Goal: Find specific page/section: Find specific page/section

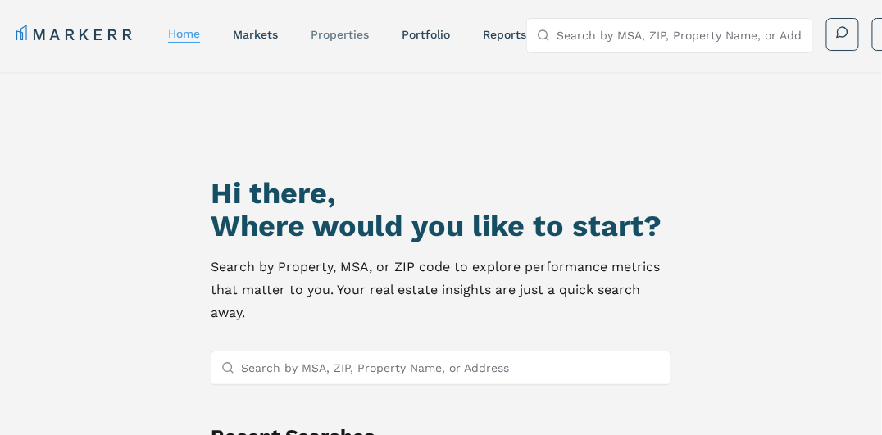
click at [356, 30] on link "properties" at bounding box center [340, 34] width 58 height 13
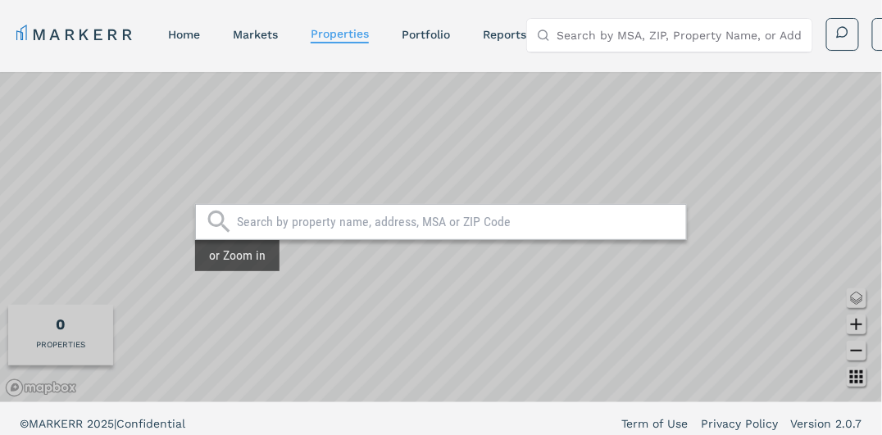
drag, startPoint x: 345, startPoint y: 220, endPoint x: 326, endPoint y: 224, distance: 19.1
click at [345, 220] on input "text" at bounding box center [457, 222] width 441 height 16
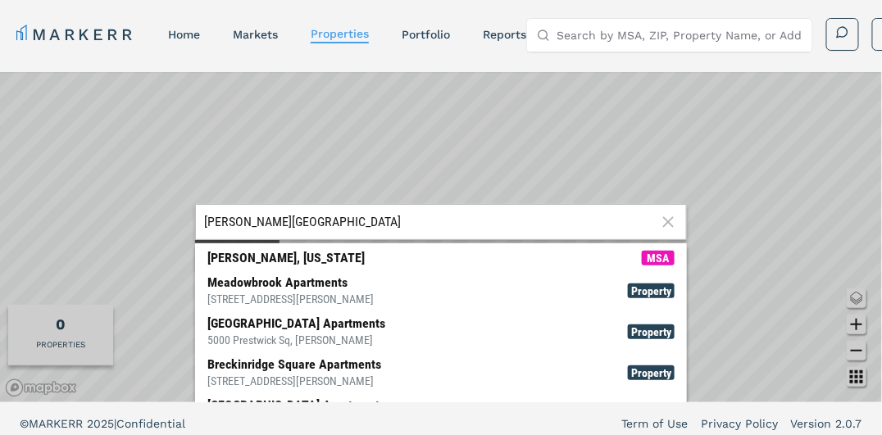
click at [387, 218] on input "[PERSON_NAME][GEOGRAPHIC_DATA]" at bounding box center [430, 222] width 452 height 16
click at [111, 201] on div "[PERSON_NAME][GEOGRAPHIC_DATA] [GEOGRAPHIC_DATA], [US_STATE] [GEOGRAPHIC_DATA] …" at bounding box center [441, 237] width 882 height 330
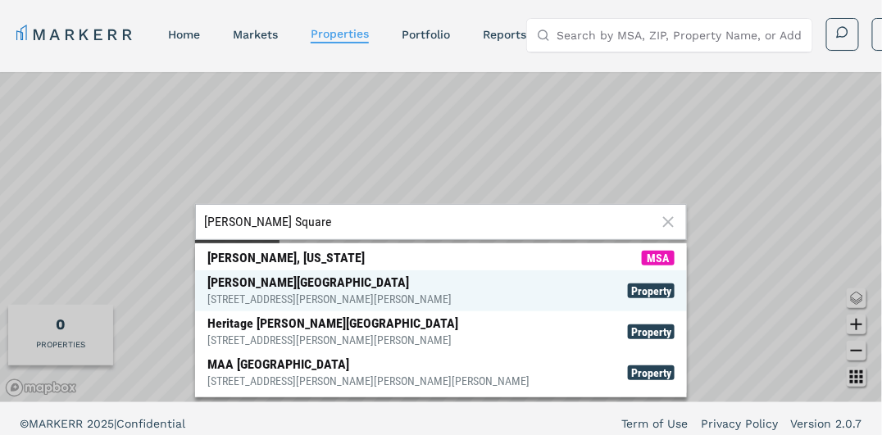
type input "[PERSON_NAME] Square"
click at [656, 288] on span "Property" at bounding box center [651, 291] width 47 height 15
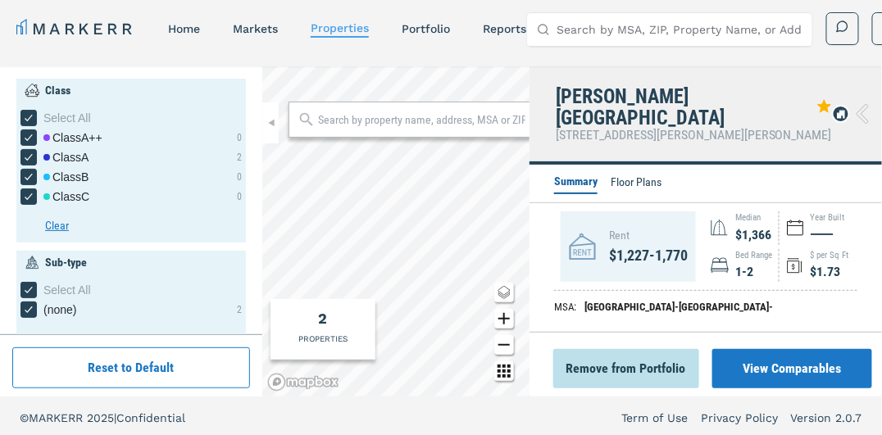
scroll to position [10, 0]
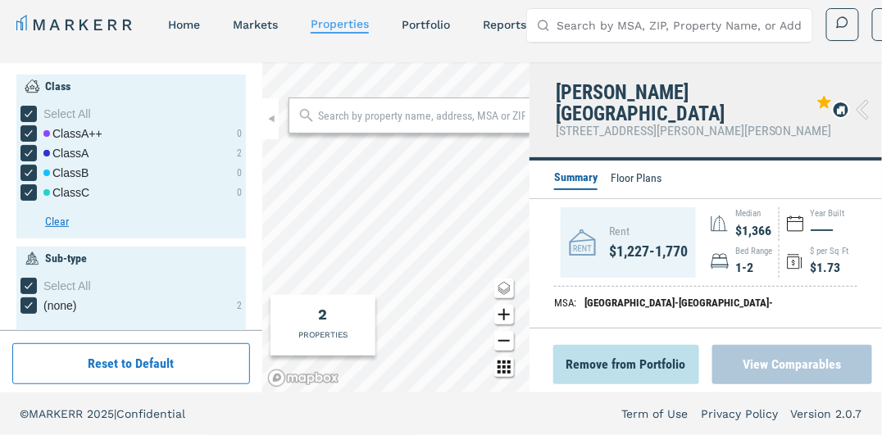
click at [803, 374] on button "View Comparables" at bounding box center [792, 364] width 160 height 39
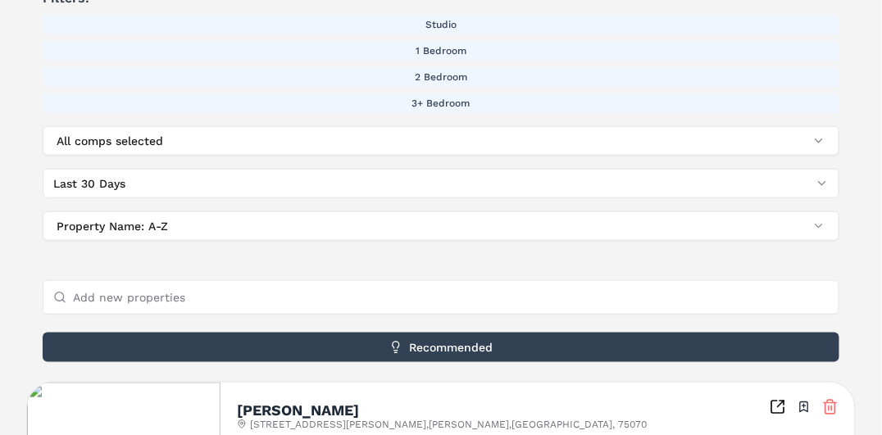
scroll to position [410, 0]
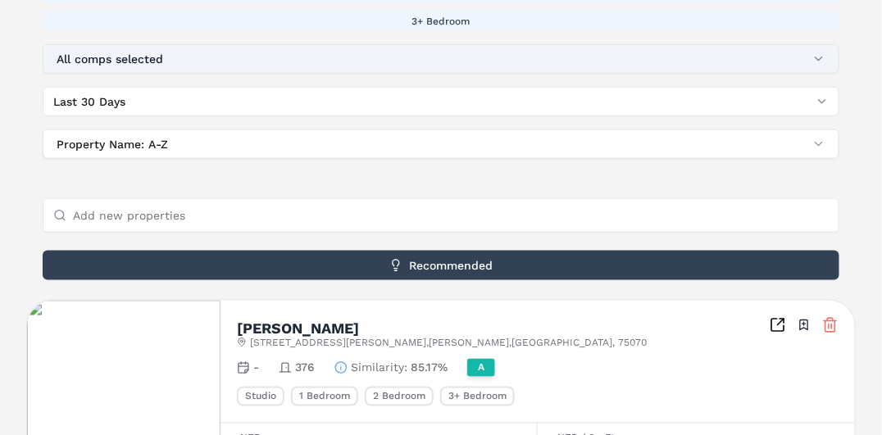
click at [824, 55] on button "All comps selected" at bounding box center [441, 59] width 797 height 30
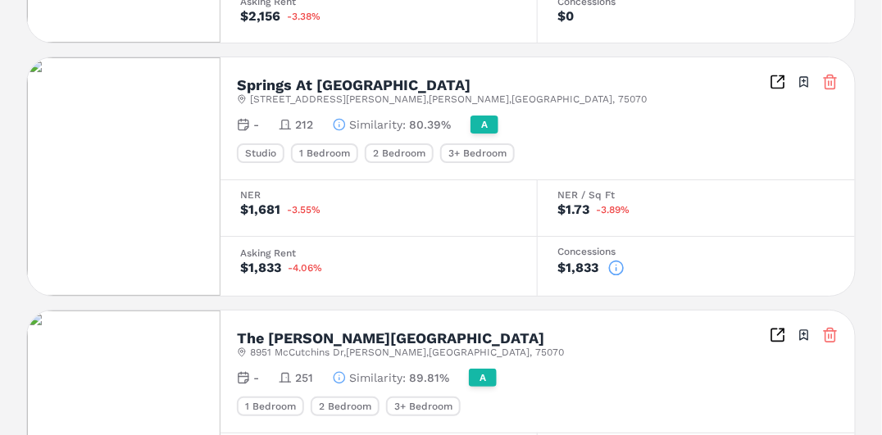
scroll to position [1324, 0]
